Goal: Task Accomplishment & Management: Manage account settings

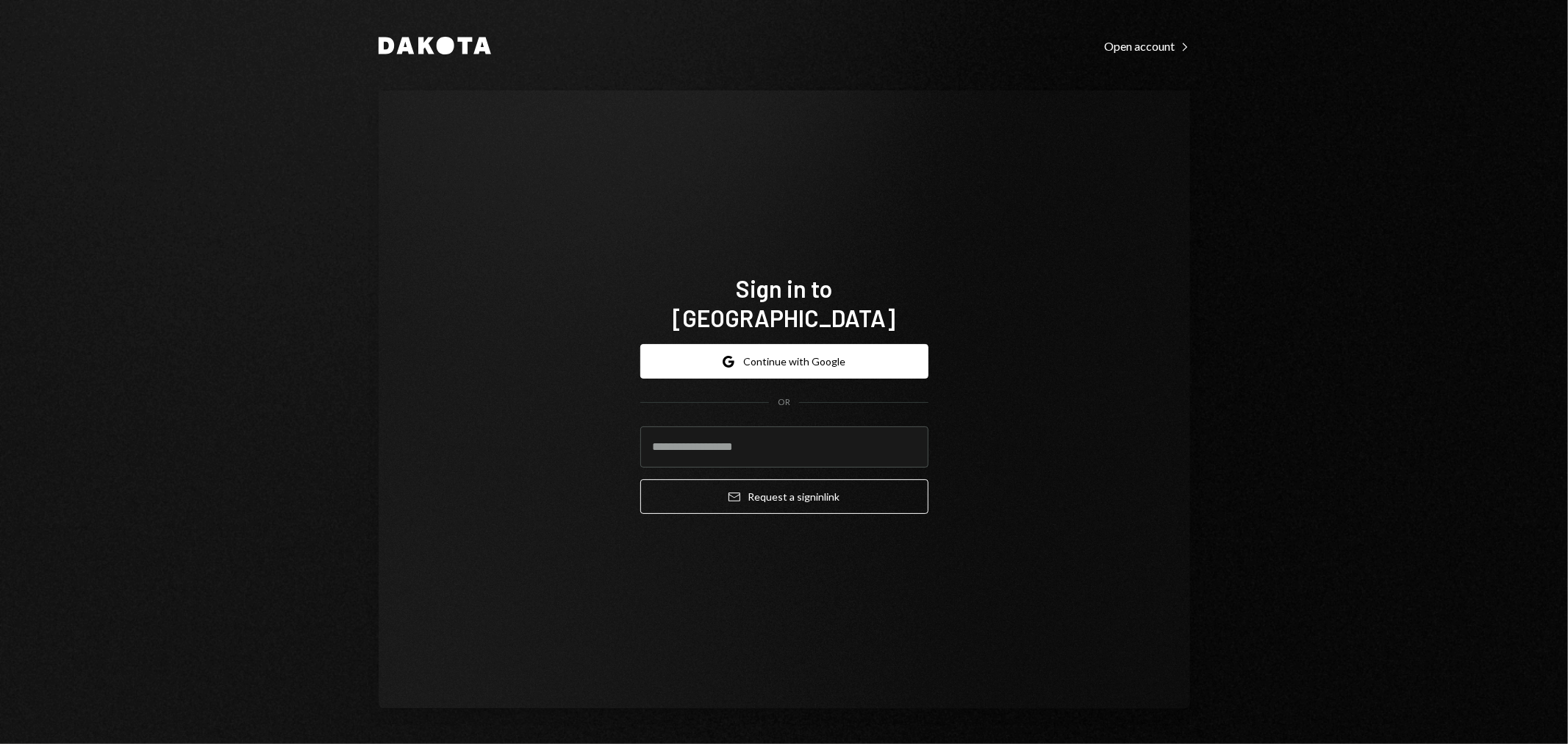
click at [0, 743] on com-1password-button at bounding box center [0, 744] width 0 height 0
type input "**********"
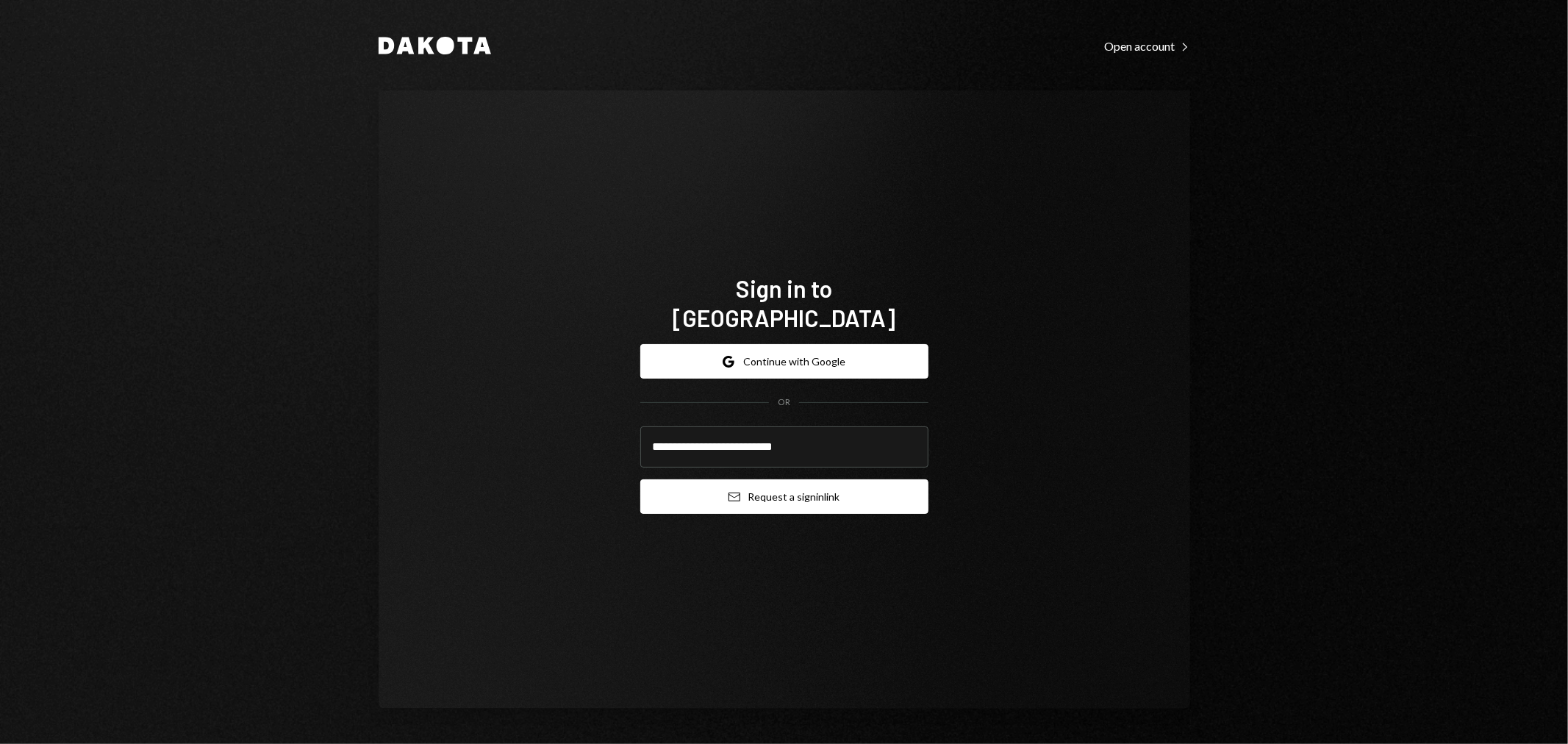
click at [747, 479] on button "Email Request a sign in link" at bounding box center [784, 496] width 289 height 34
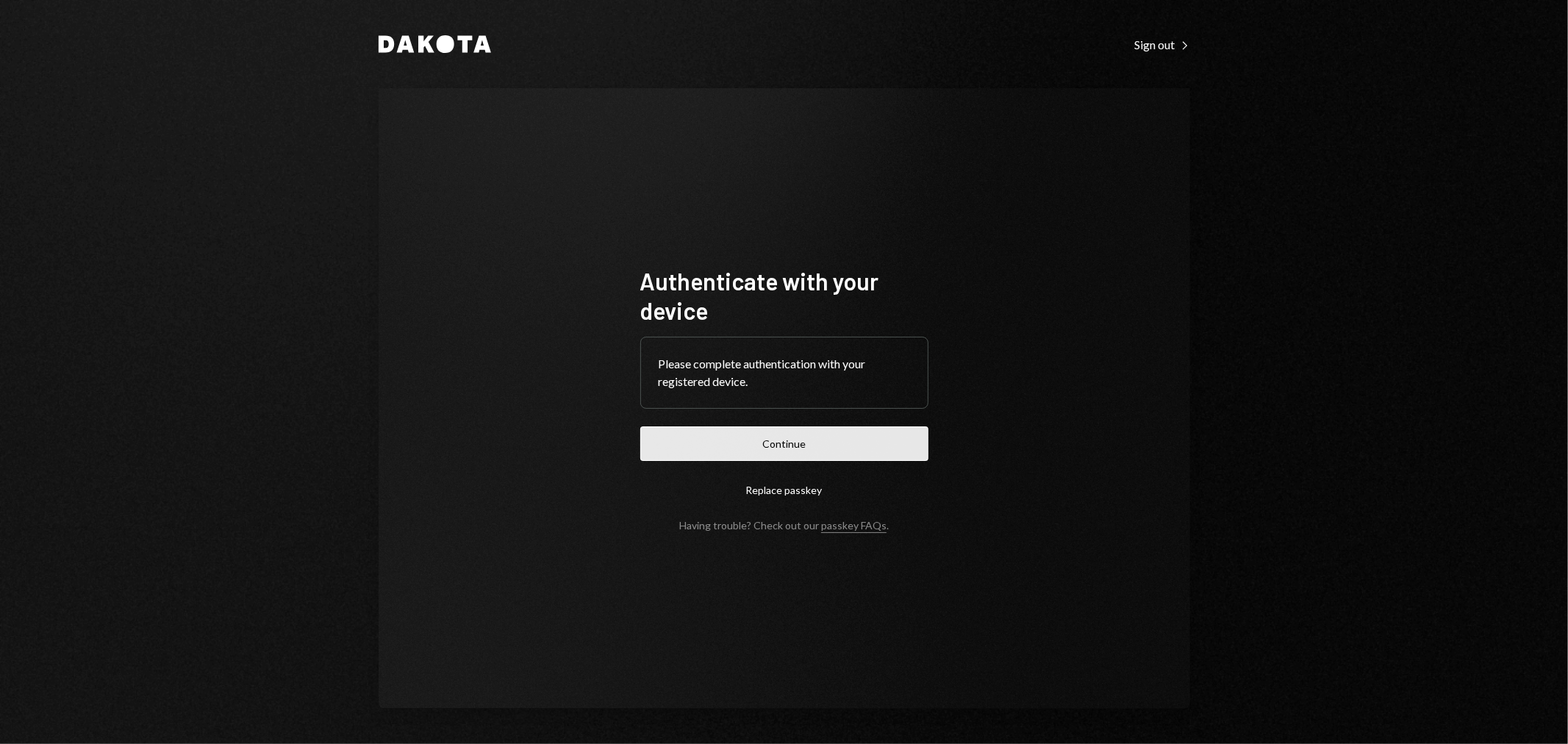
click at [775, 435] on button "Continue" at bounding box center [784, 443] width 289 height 34
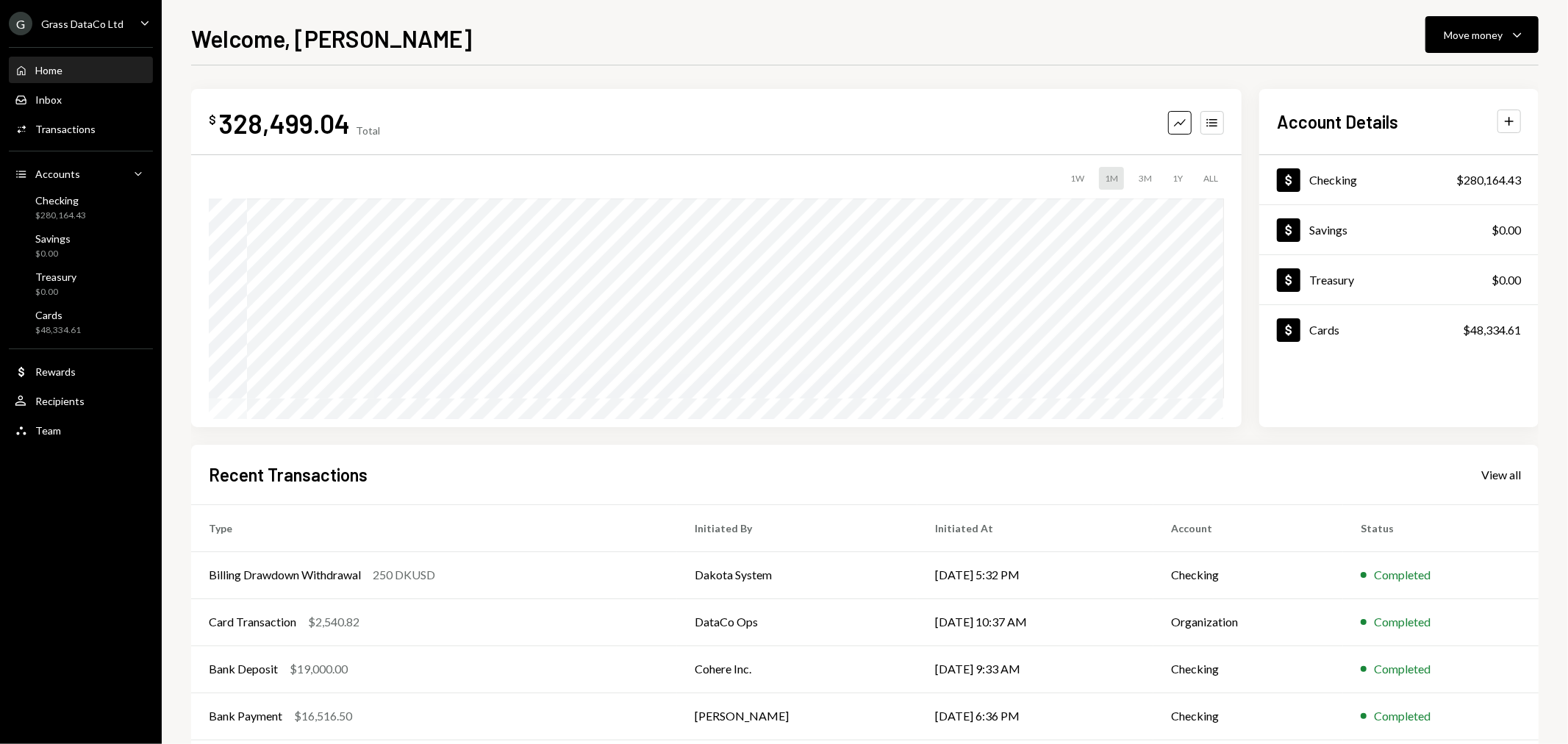
click at [70, 27] on div "Grass DataCo Ltd" at bounding box center [82, 23] width 82 height 13
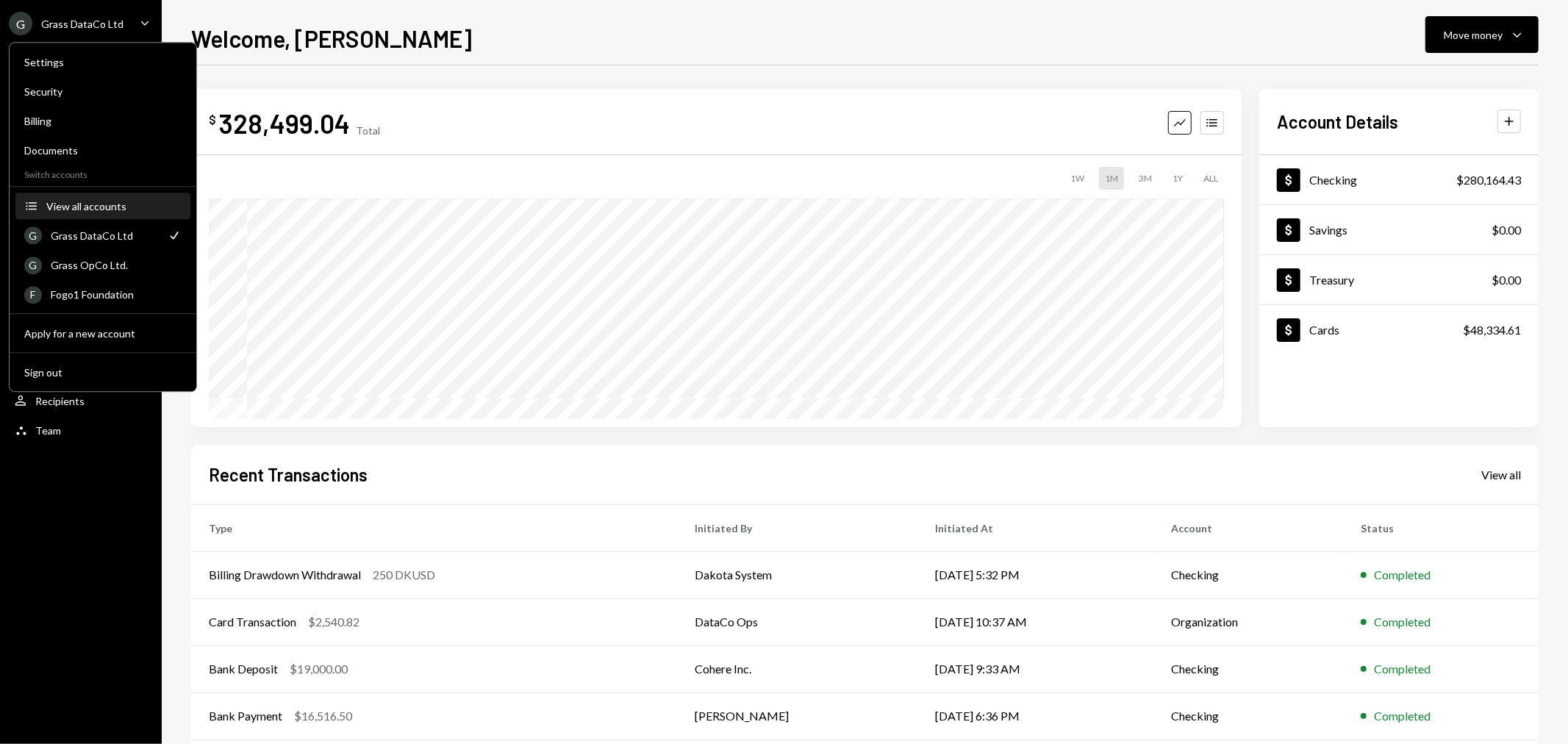
click at [103, 205] on div "View all accounts" at bounding box center [113, 205] width 135 height 13
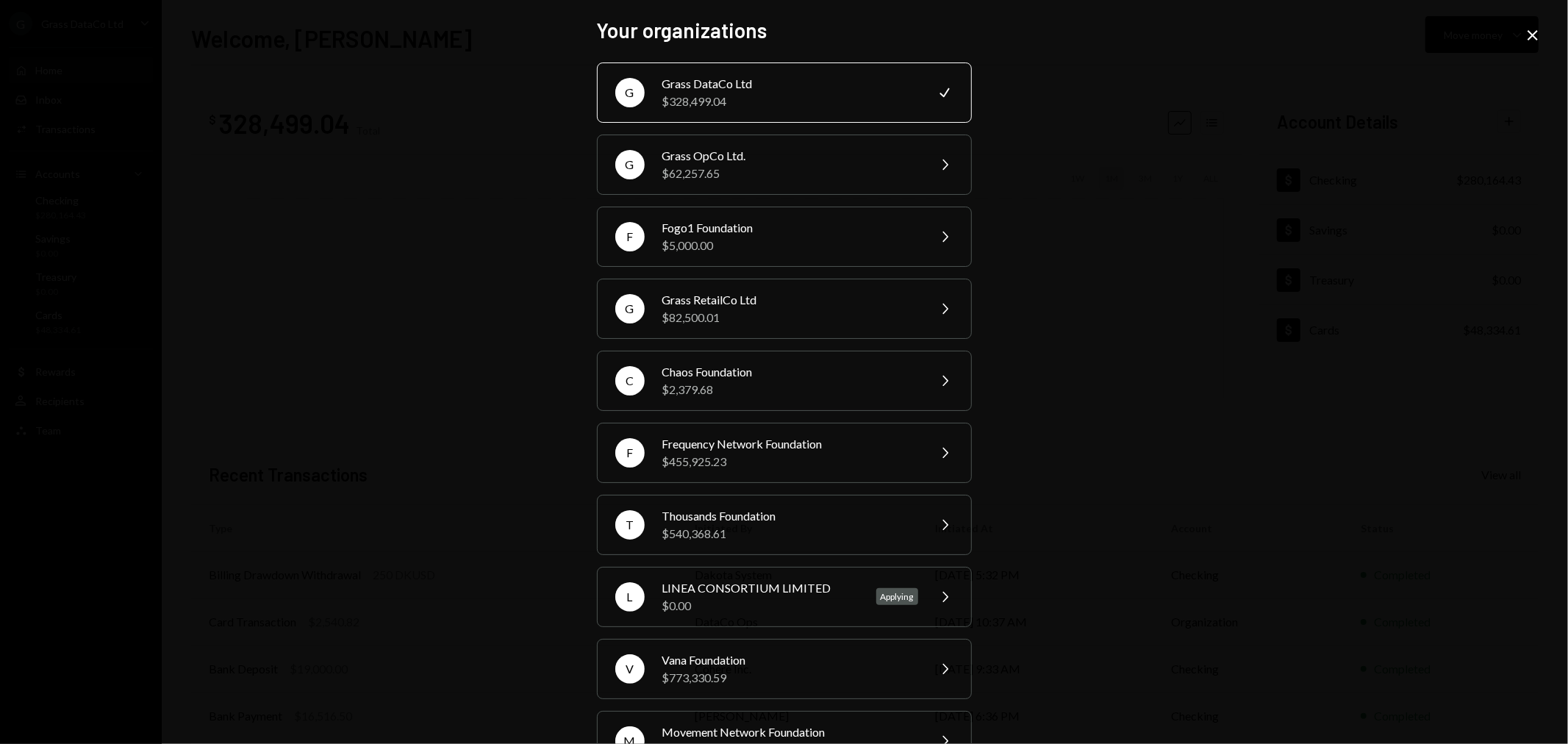
click at [1531, 33] on icon at bounding box center [1533, 35] width 11 height 11
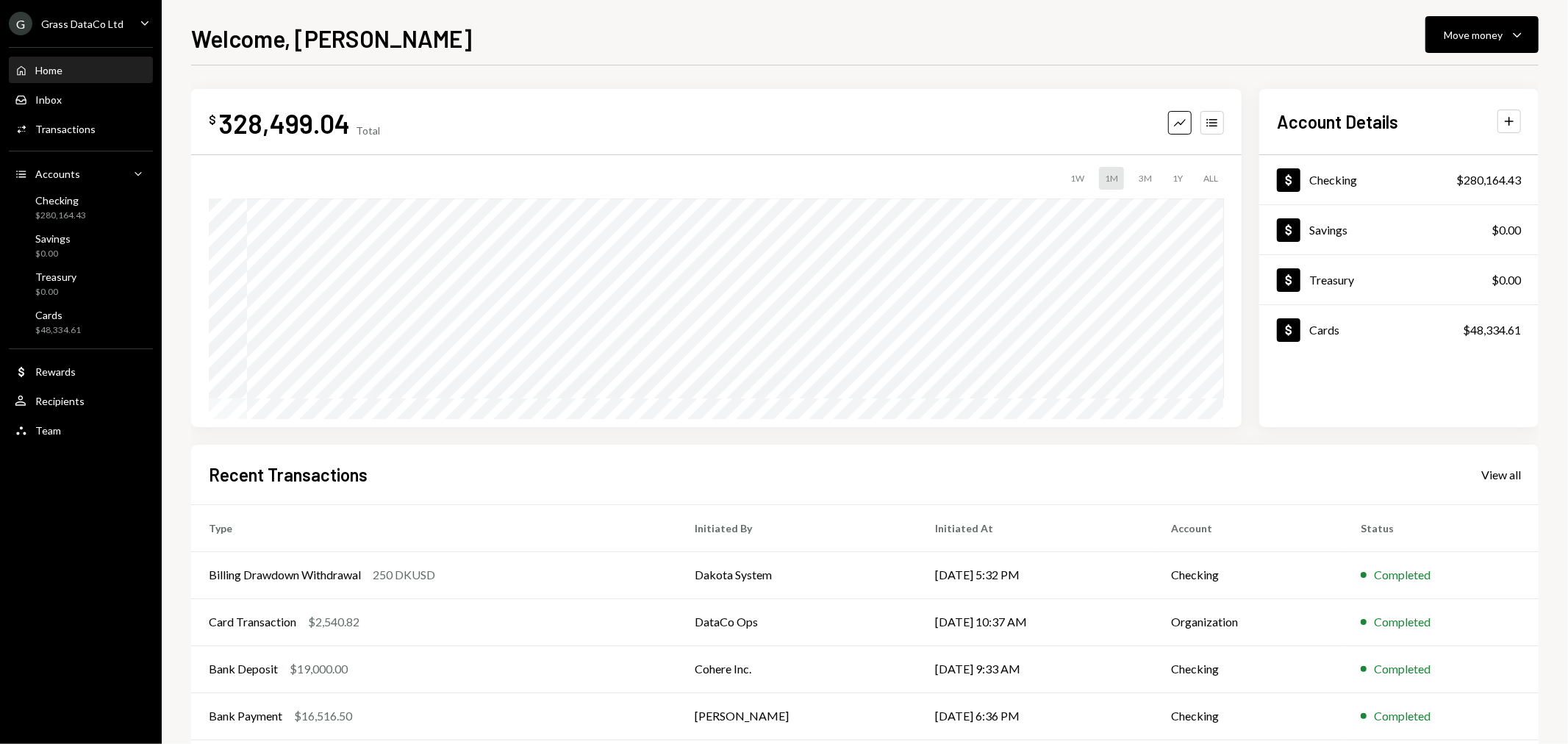
click at [79, 20] on div "Grass DataCo Ltd" at bounding box center [82, 23] width 82 height 13
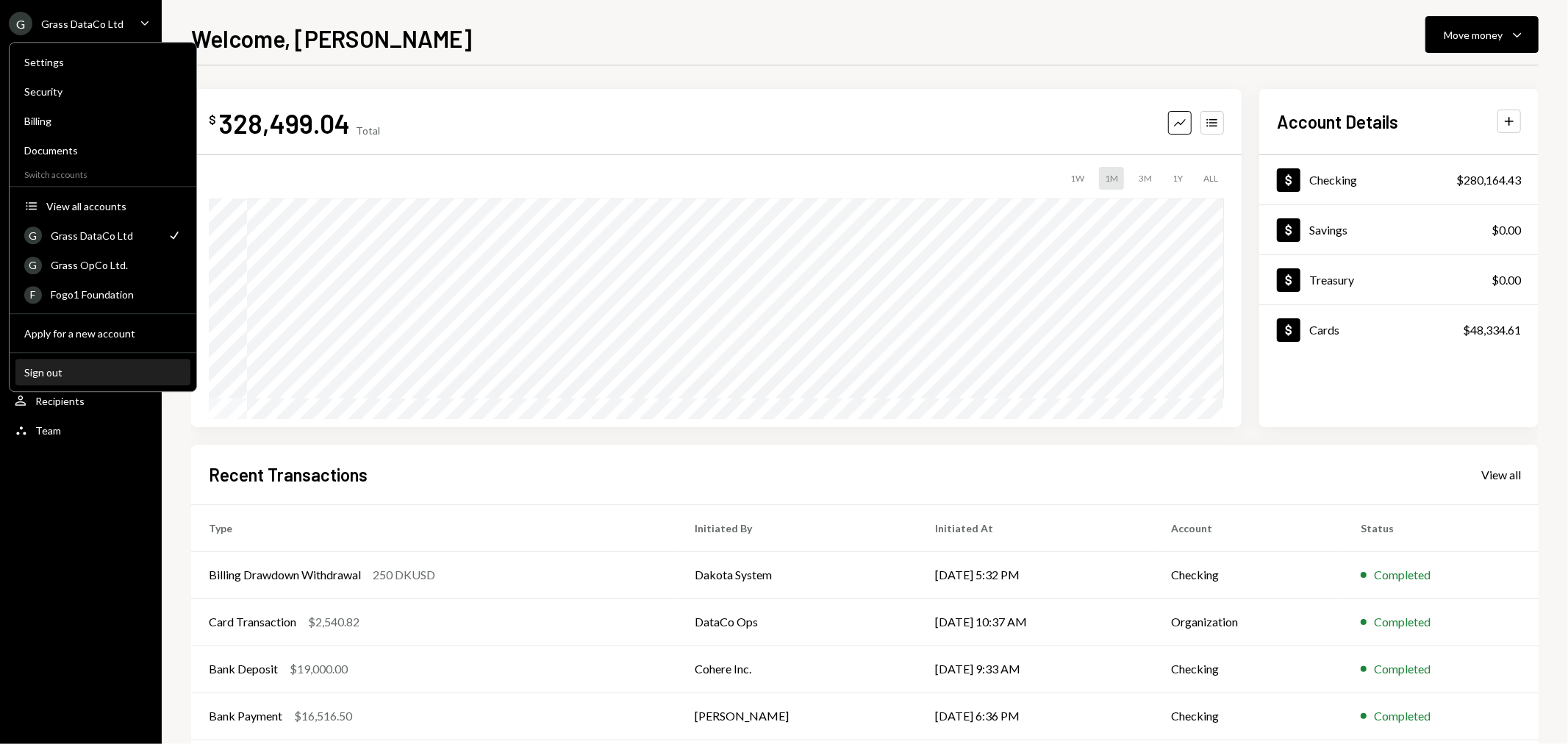
click at [82, 361] on button "Sign out" at bounding box center [103, 372] width 175 height 26
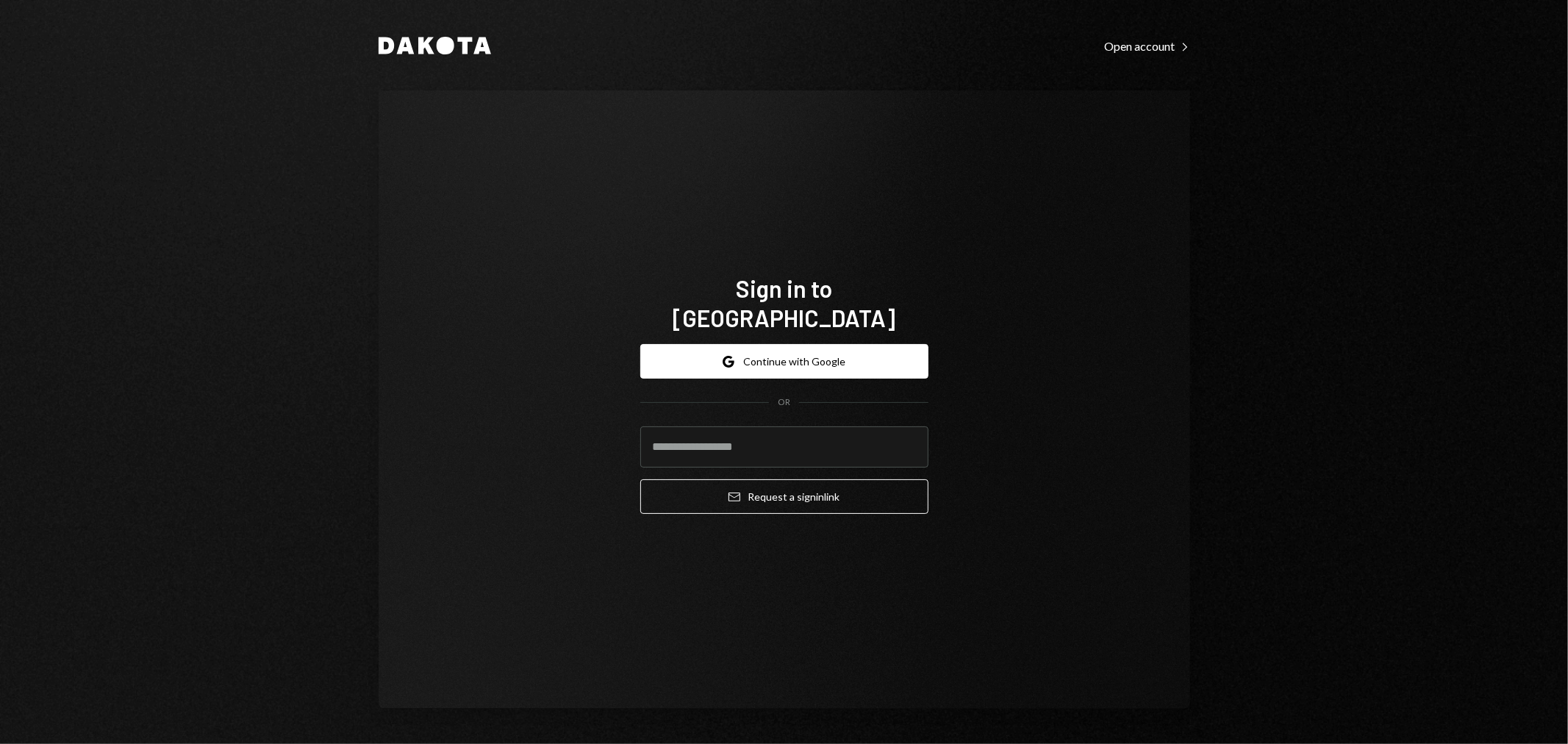
type input "**********"
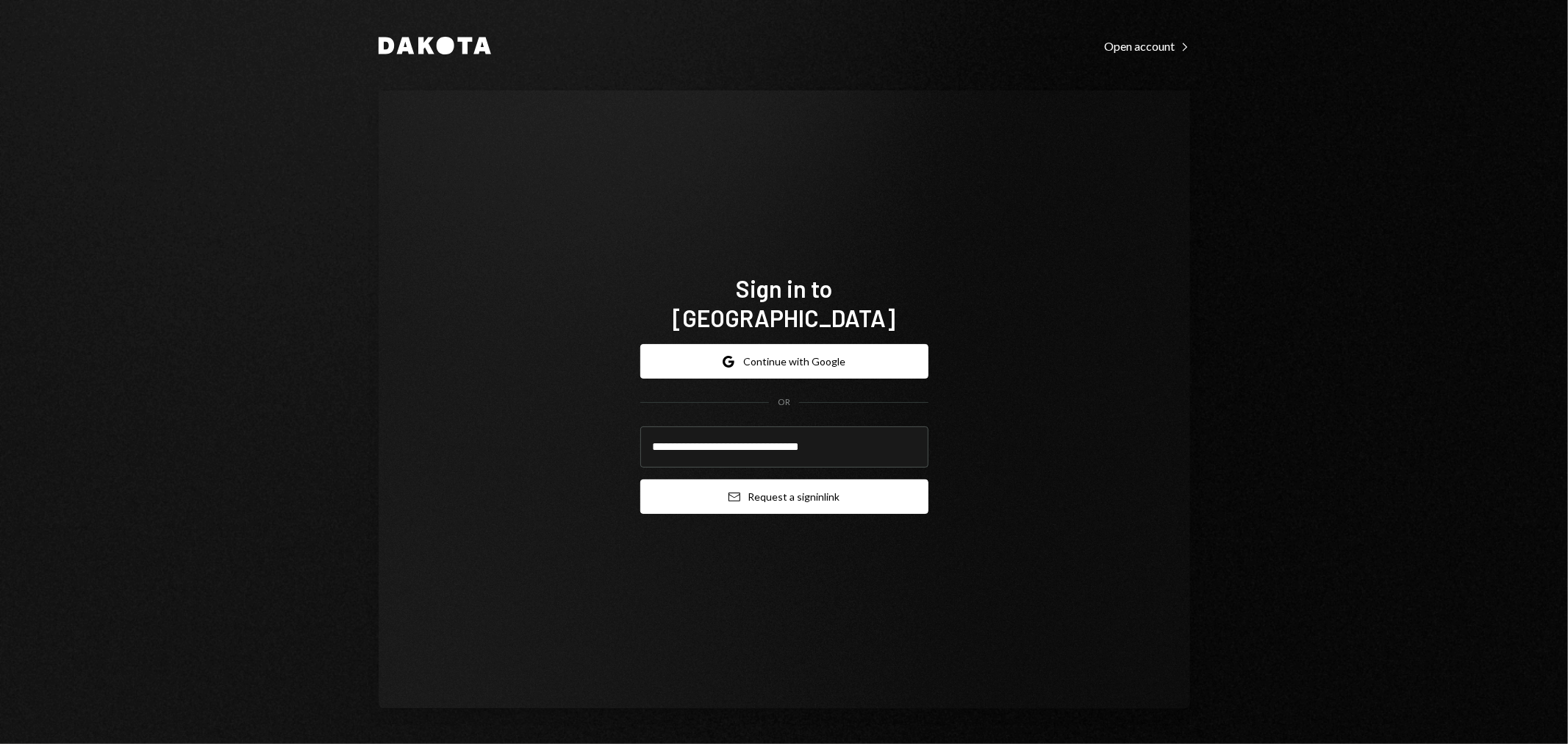
click at [767, 496] on button "Email Request a sign in link" at bounding box center [784, 496] width 289 height 34
